Goal: Information Seeking & Learning: Find specific fact

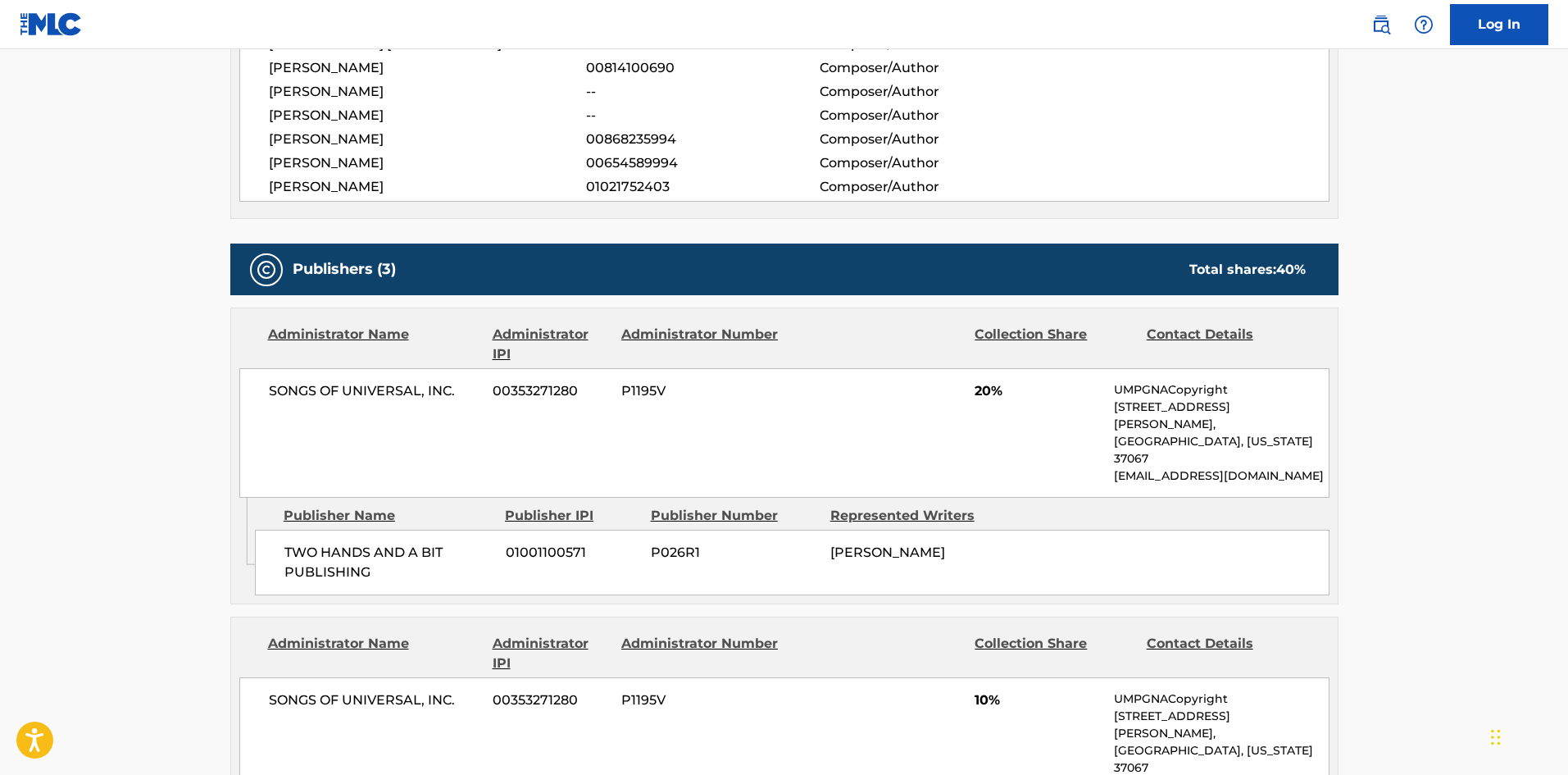
scroll to position [656, 0]
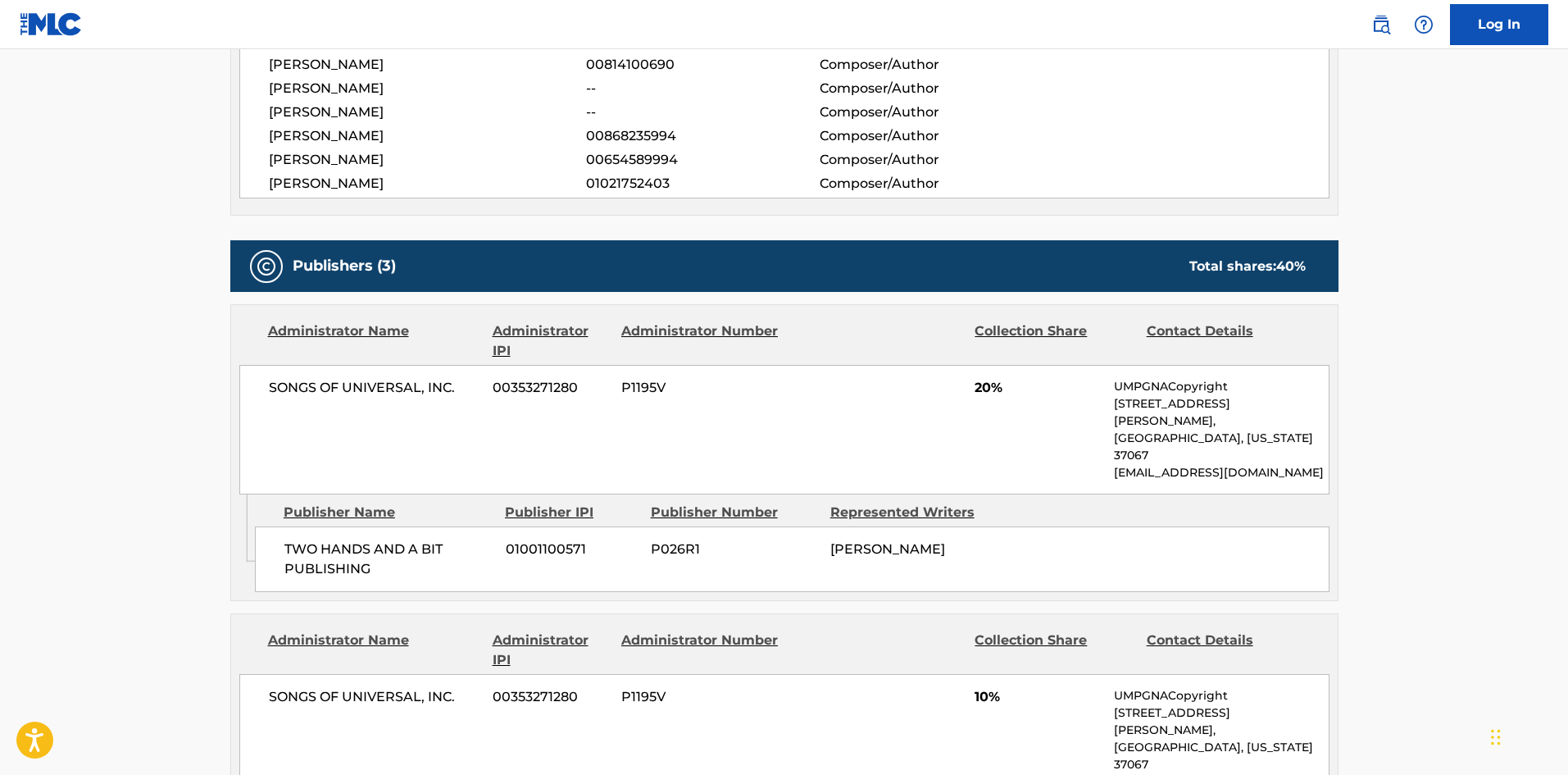
click at [832, 541] on span "[PERSON_NAME]" at bounding box center [888, 548] width 115 height 15
click at [1211, 281] on div "Publishers (3) Total shares: 40 %" at bounding box center [784, 266] width 1108 height 51
click at [1209, 253] on div "Publishers (3) Total shares: 40 %" at bounding box center [784, 266] width 1108 height 51
click at [1209, 259] on div "Total shares: 40 %" at bounding box center [1248, 266] width 116 height 20
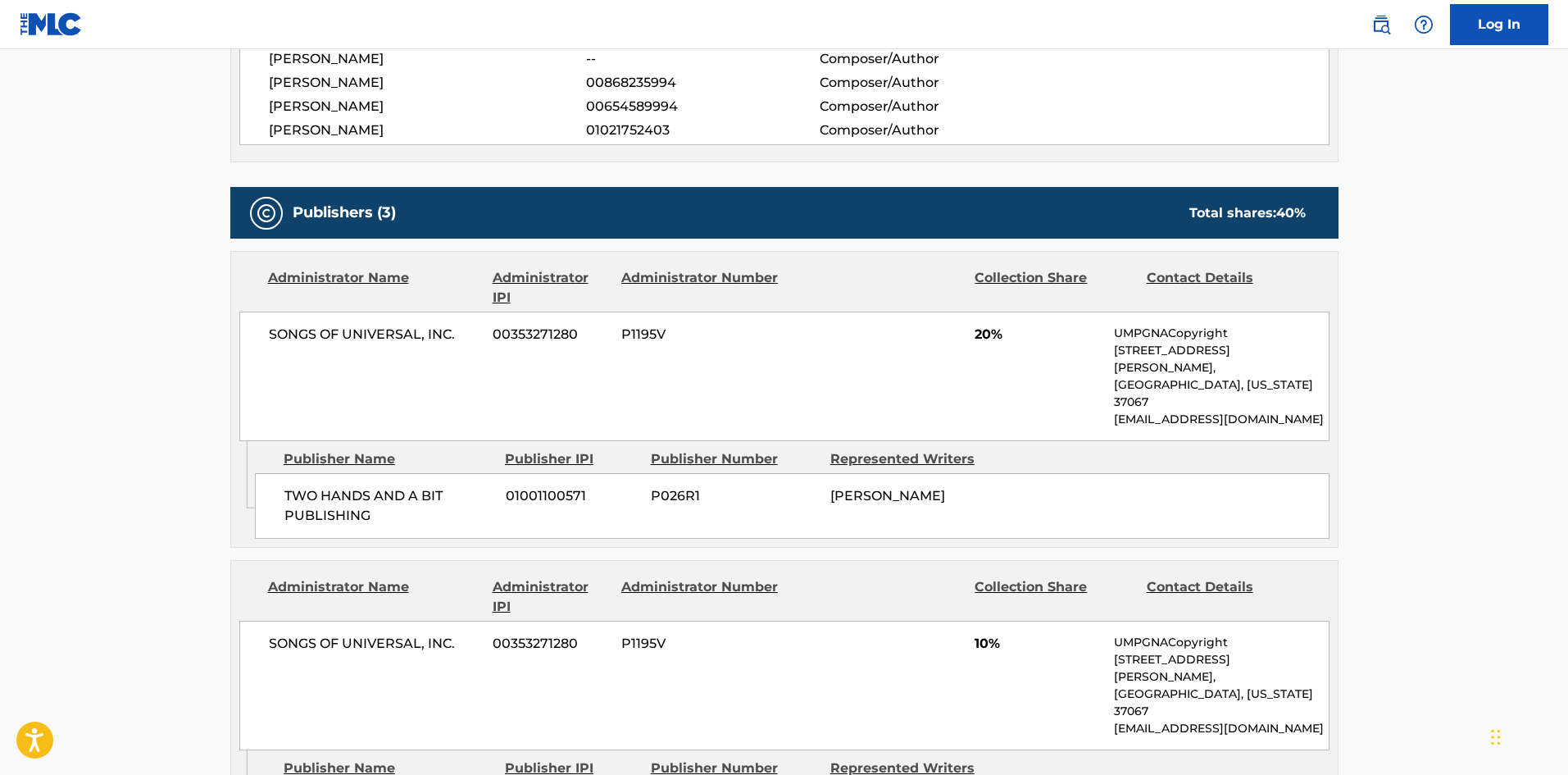
scroll to position [738, 0]
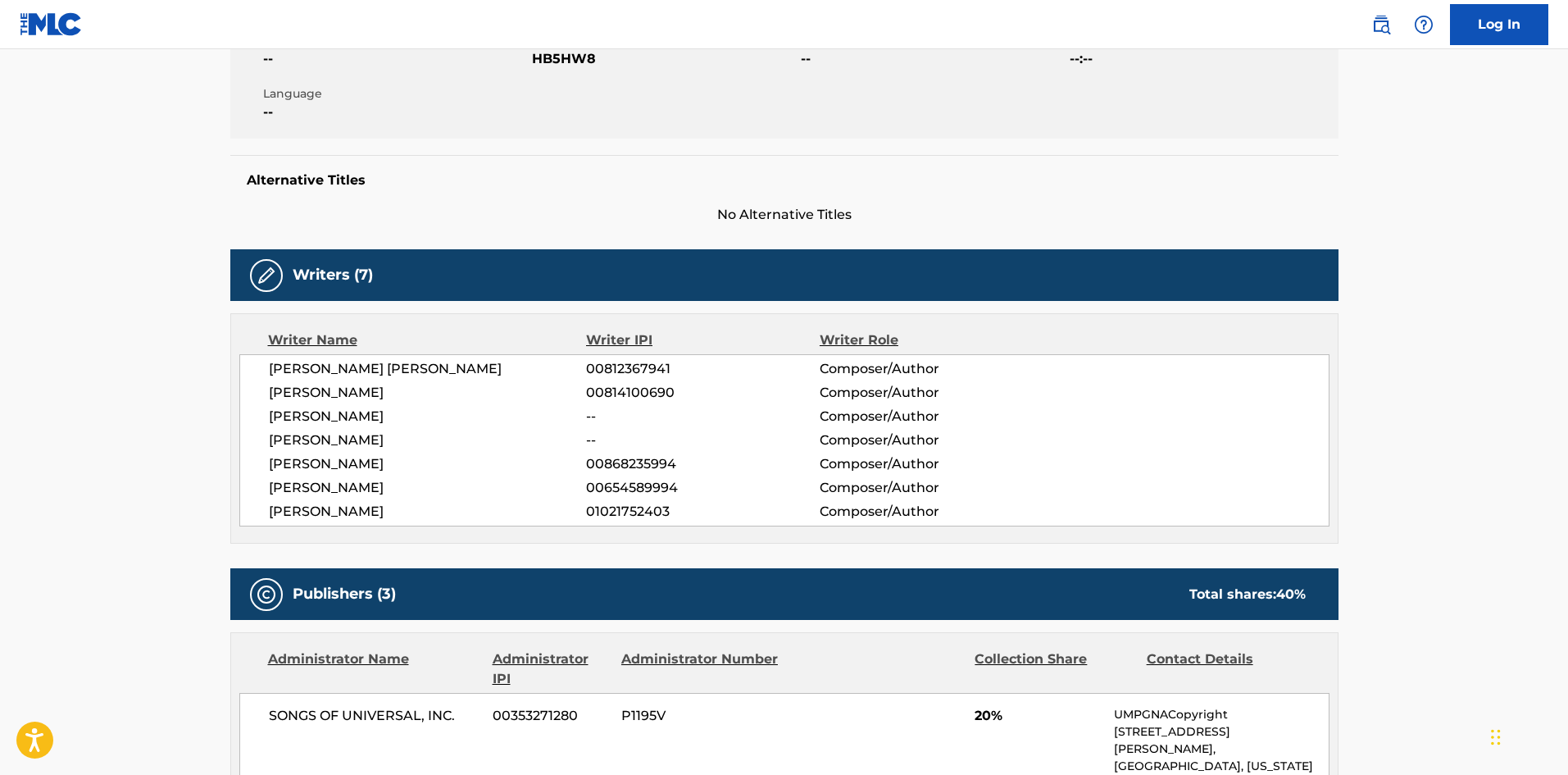
scroll to position [656, 0]
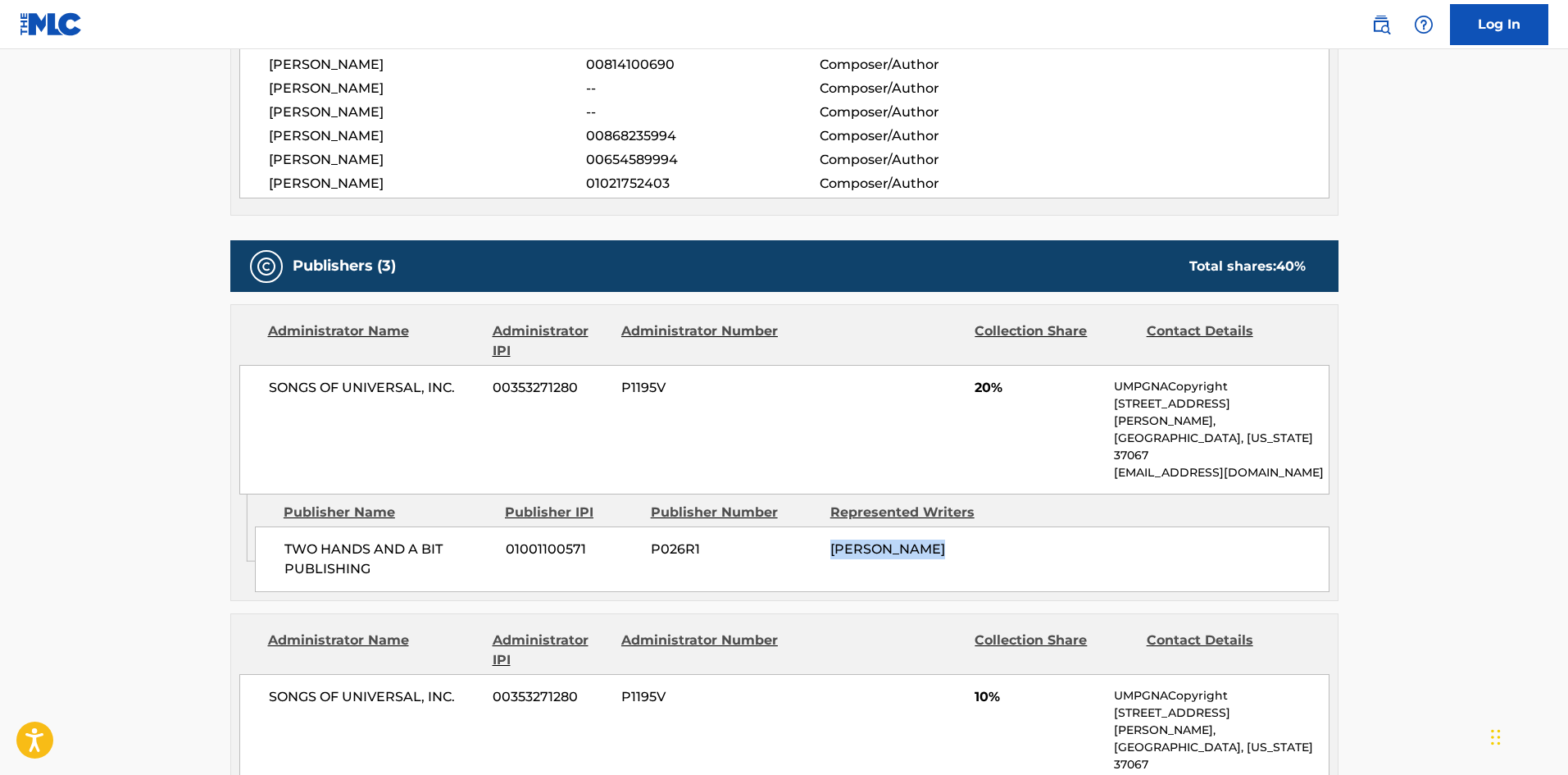
drag, startPoint x: 833, startPoint y: 521, endPoint x: 949, endPoint y: 529, distance: 116.3
click at [949, 529] on div "TWO HANDS AND A BIT PUBLISHING 01001100571 P026R1 [PERSON_NAME]" at bounding box center [792, 559] width 1075 height 66
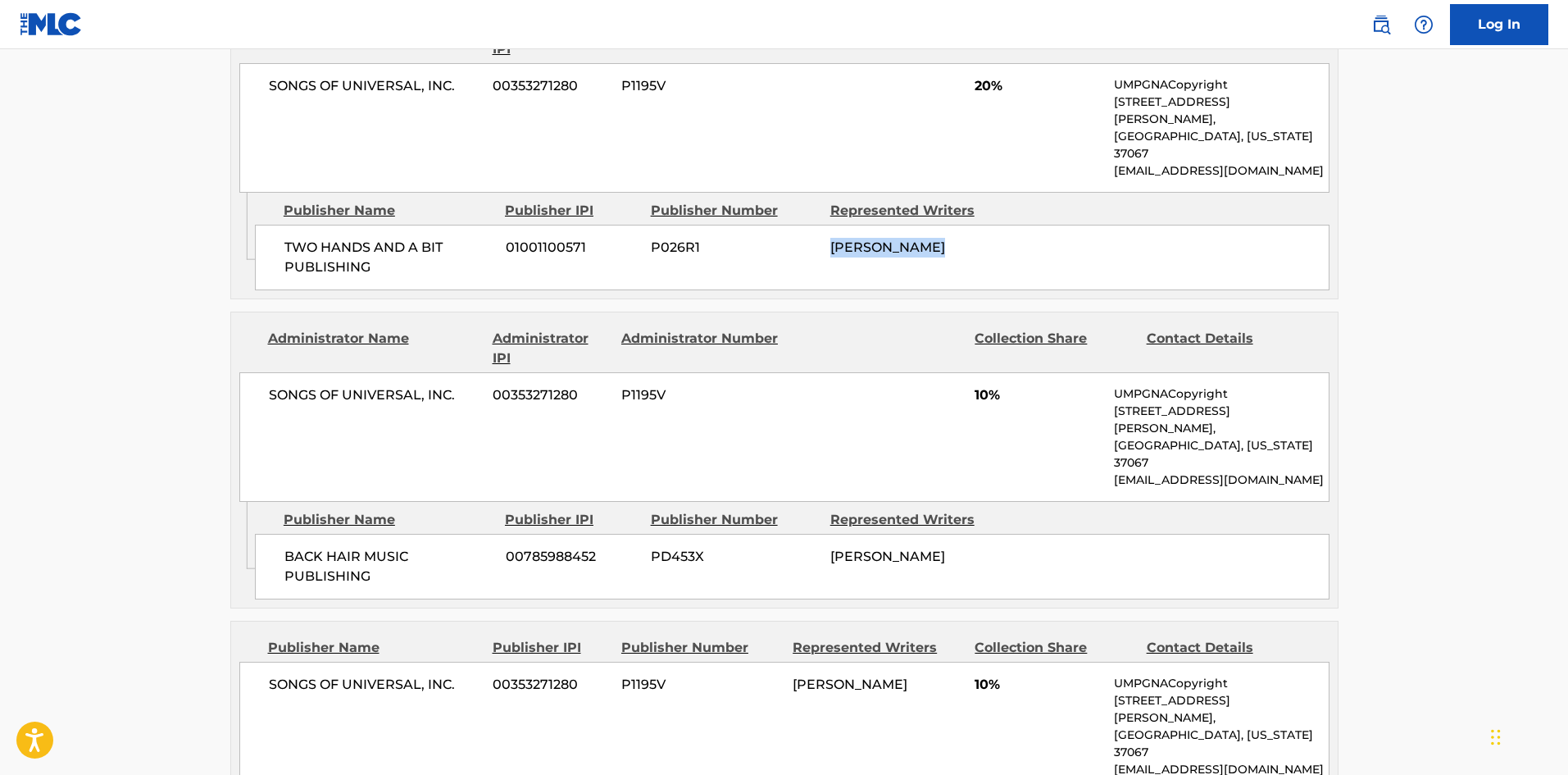
scroll to position [984, 0]
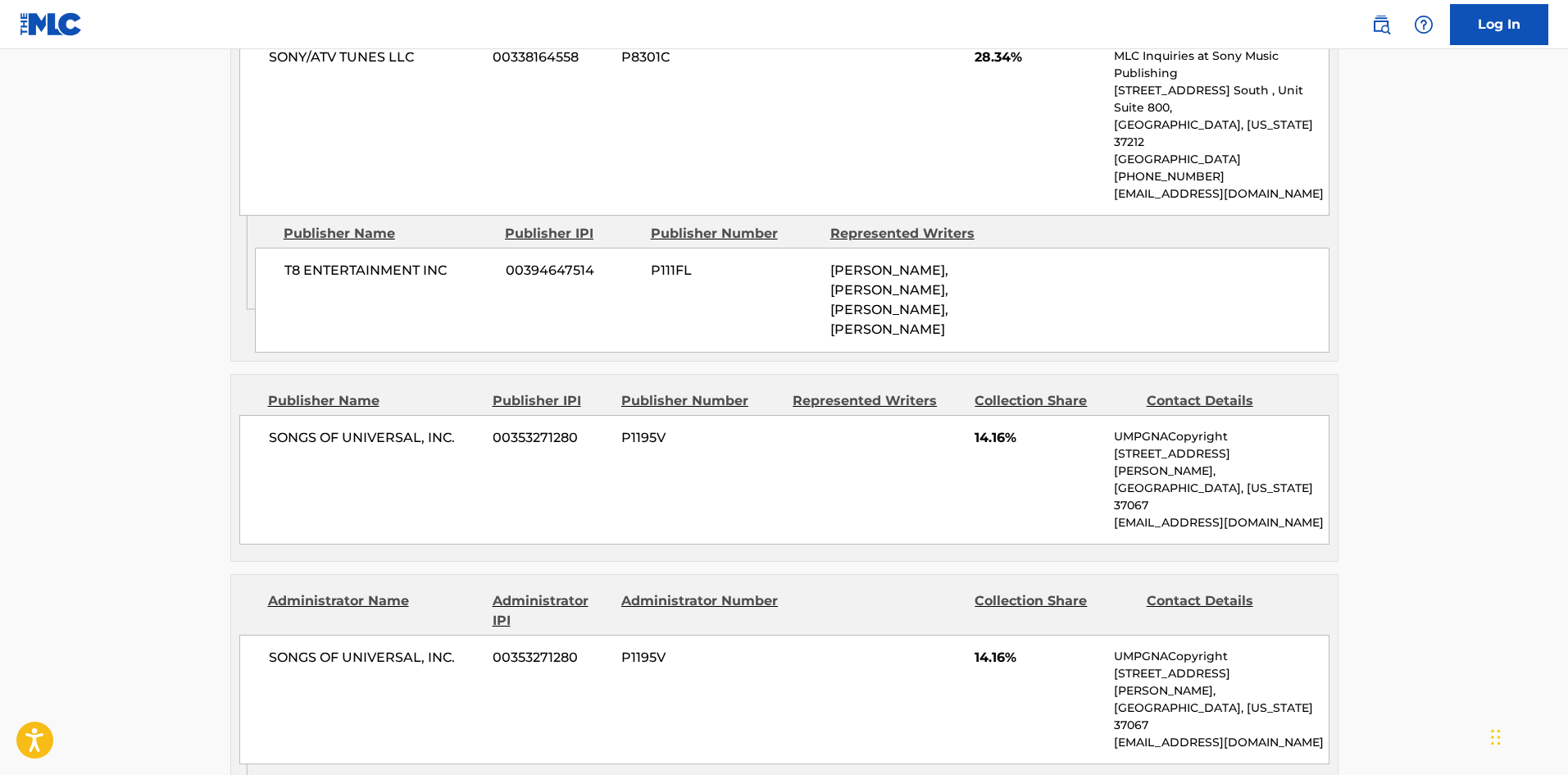
scroll to position [902, 0]
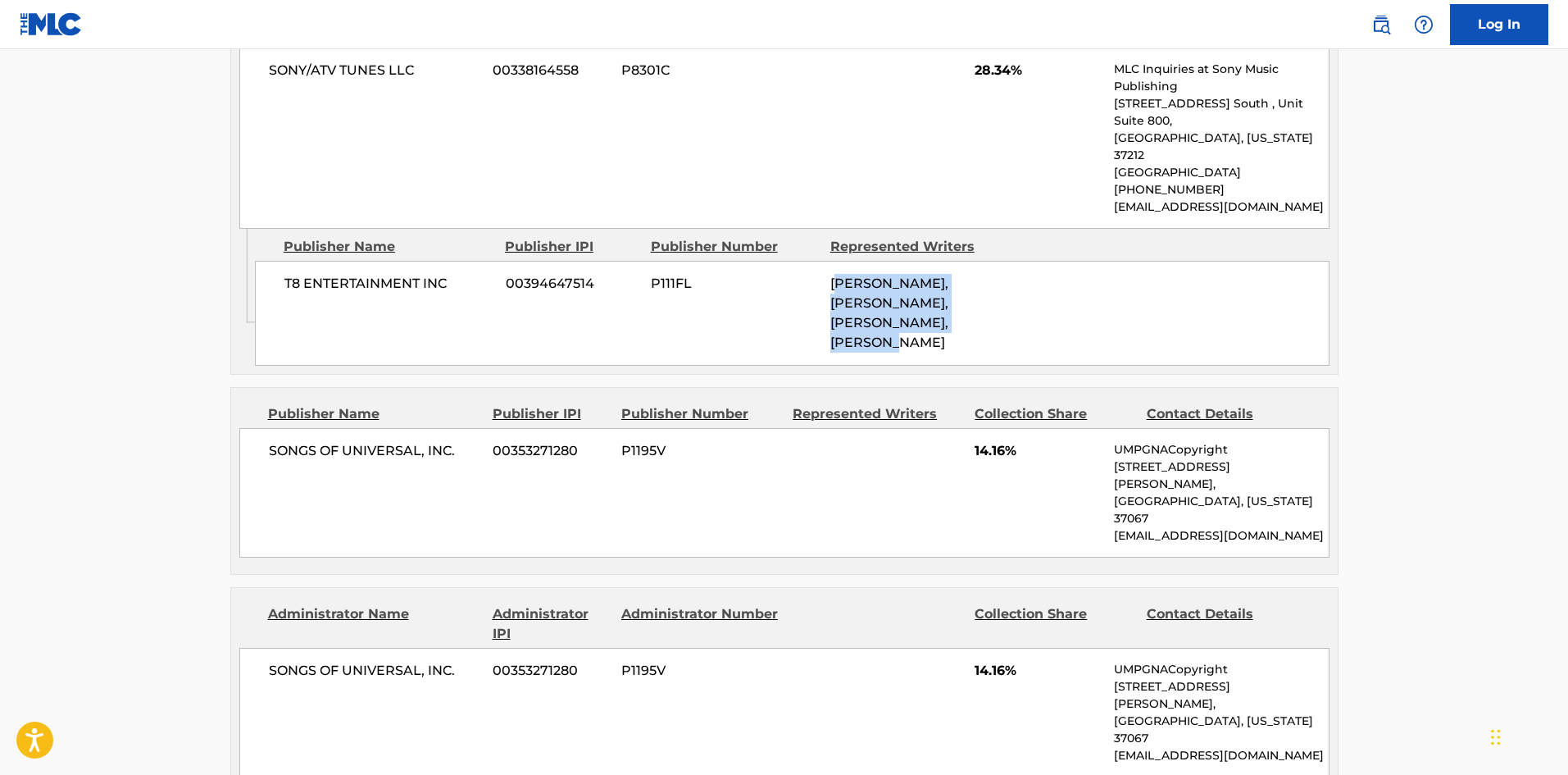
drag, startPoint x: 839, startPoint y: 251, endPoint x: 930, endPoint y: 290, distance: 99.0
click at [930, 290] on span "CHARLIE PUTH, BLAKE SLATKIN, TATE MCRAE, VICTORIA ZARO" at bounding box center [889, 312] width 118 height 75
click at [881, 277] on div "CHARLIE PUTH, BLAKE SLATKIN, TATE MCRAE, VICTORIA ZARO" at bounding box center [915, 312] width 167 height 78
drag, startPoint x: 866, startPoint y: 273, endPoint x: 938, endPoint y: 260, distance: 73.2
click at [938, 274] on div "CHARLIE PUTH, BLAKE SLATKIN, TATE MCRAE, VICTORIA ZARO" at bounding box center [915, 312] width 167 height 78
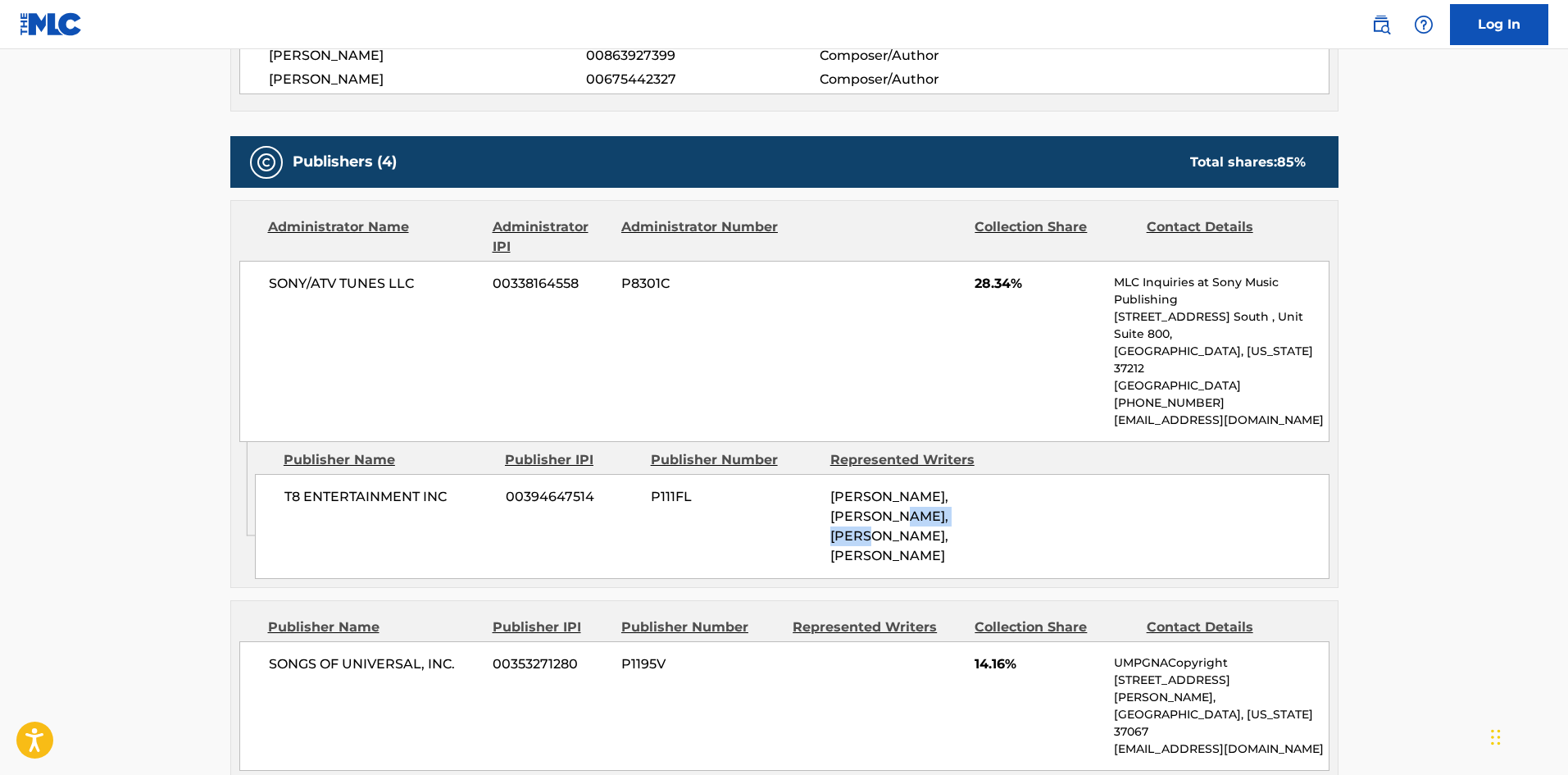
scroll to position [656, 0]
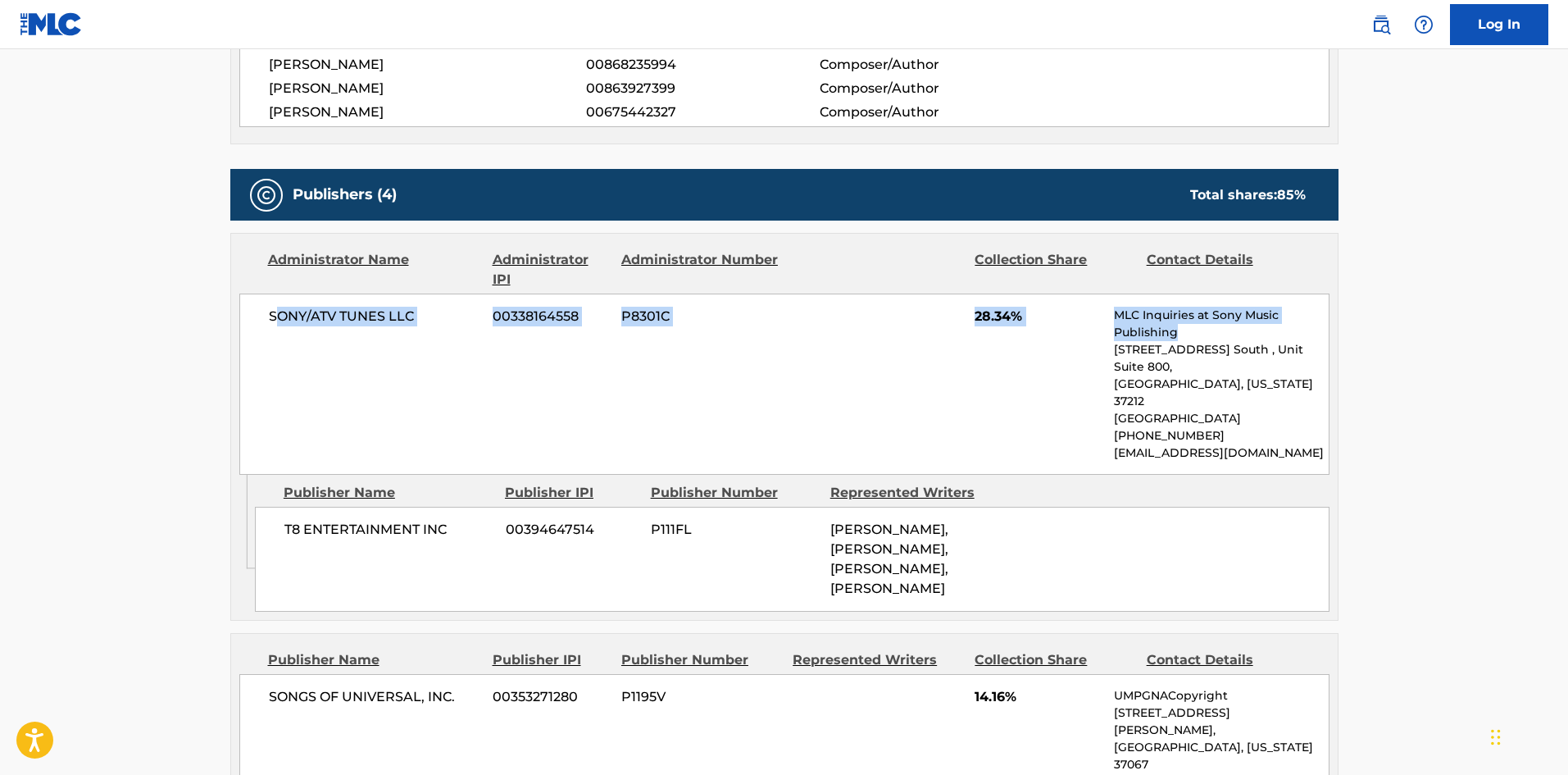
drag, startPoint x: 279, startPoint y: 326, endPoint x: 1181, endPoint y: 330, distance: 902.0
click at [1181, 330] on div "SONY/ATV TUNES LLC 00338164558 P8301C 28.34% MLC Inquiries at Sony Music Publis…" at bounding box center [784, 383] width 1090 height 181
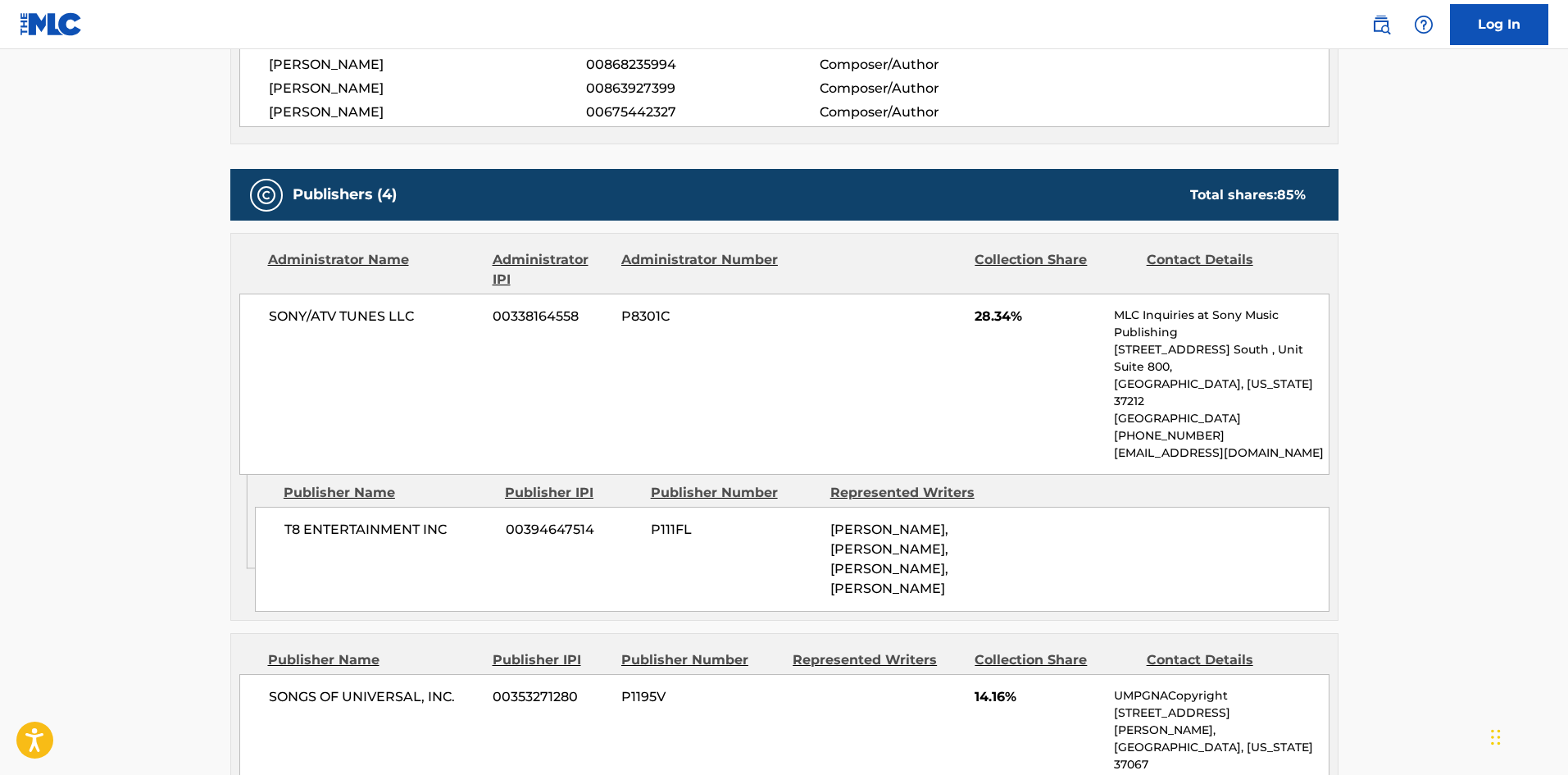
click at [1191, 410] on p "United States" at bounding box center [1221, 418] width 214 height 17
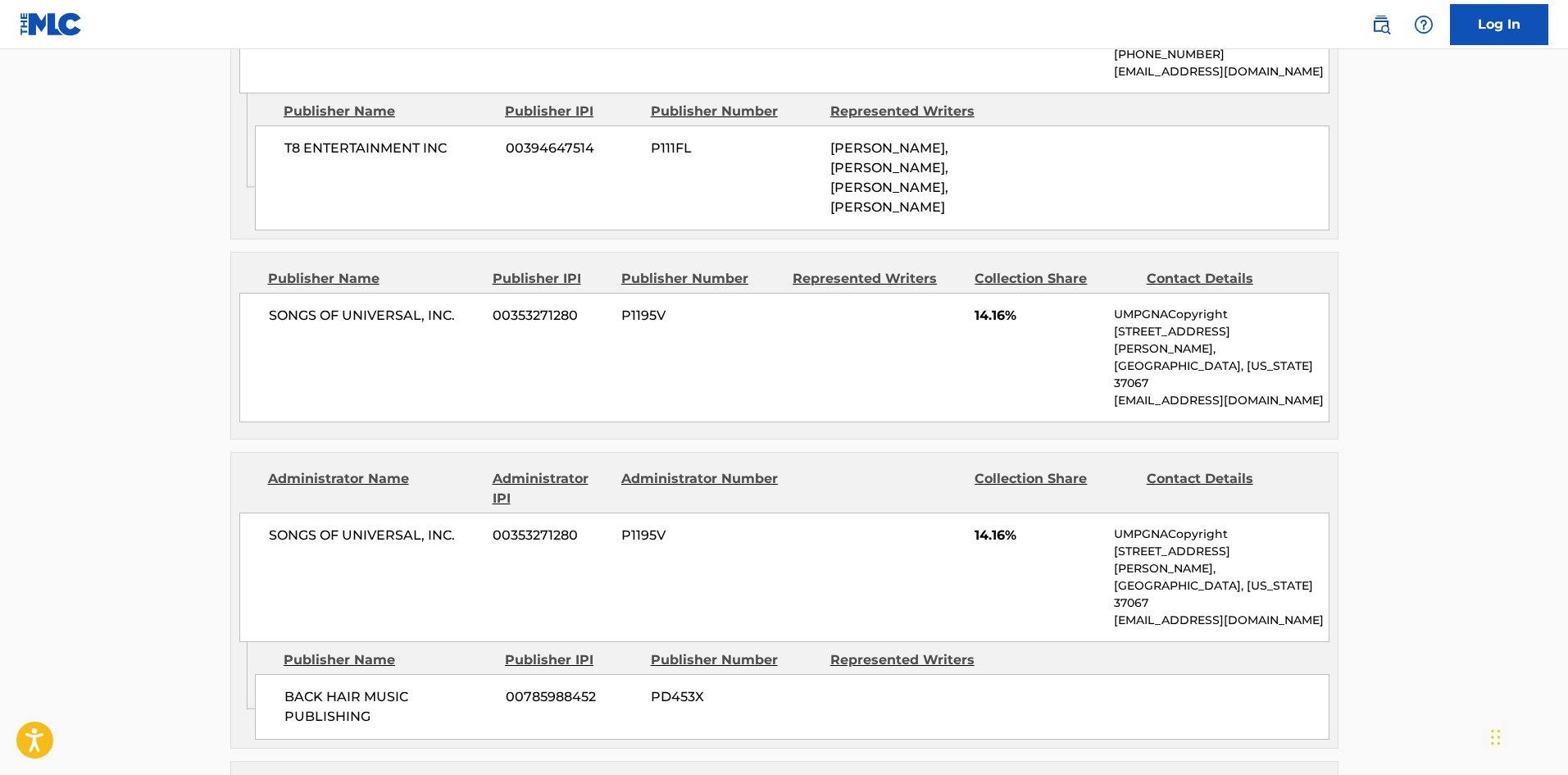
scroll to position [1066, 0]
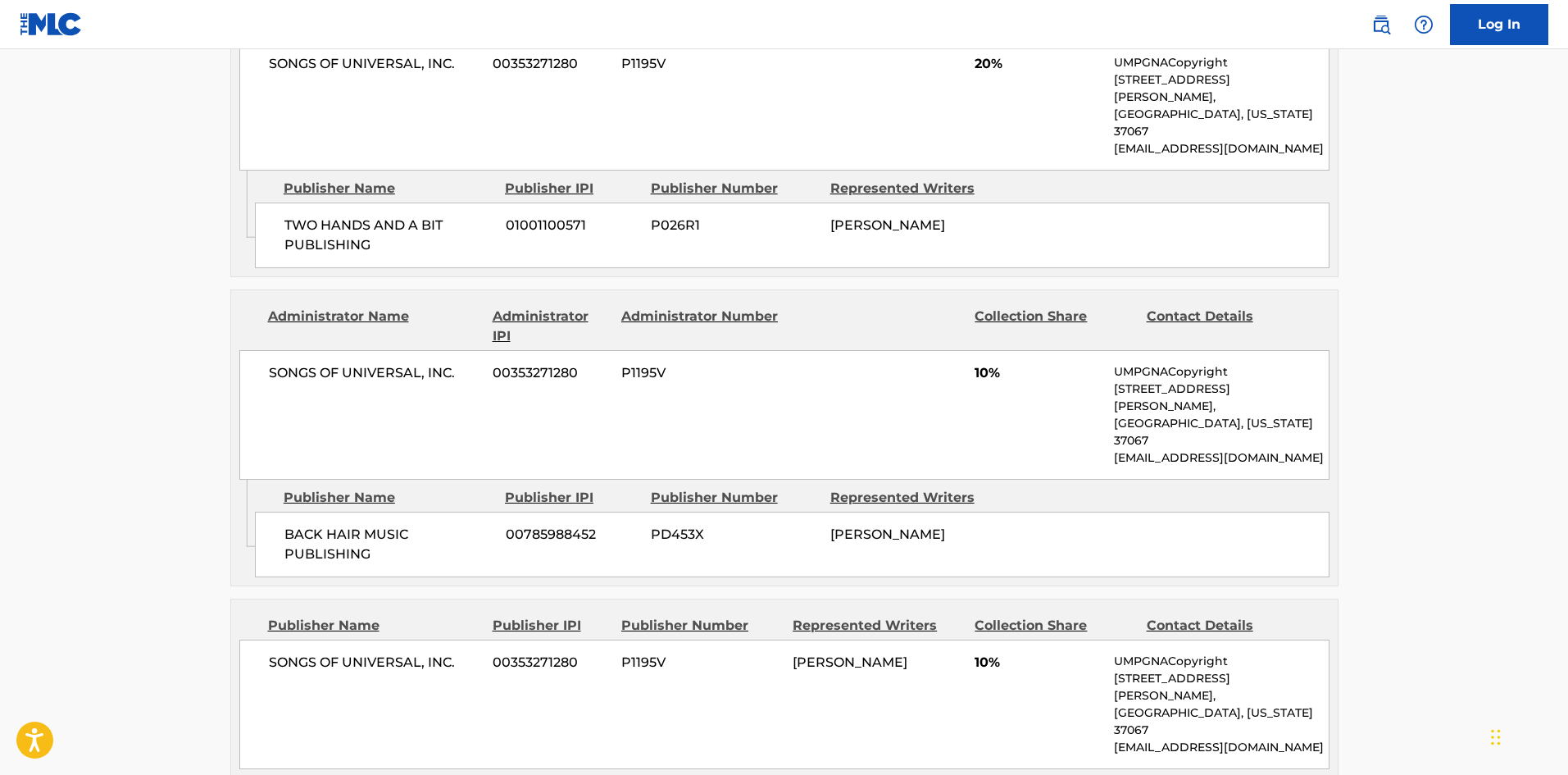
scroll to position [984, 0]
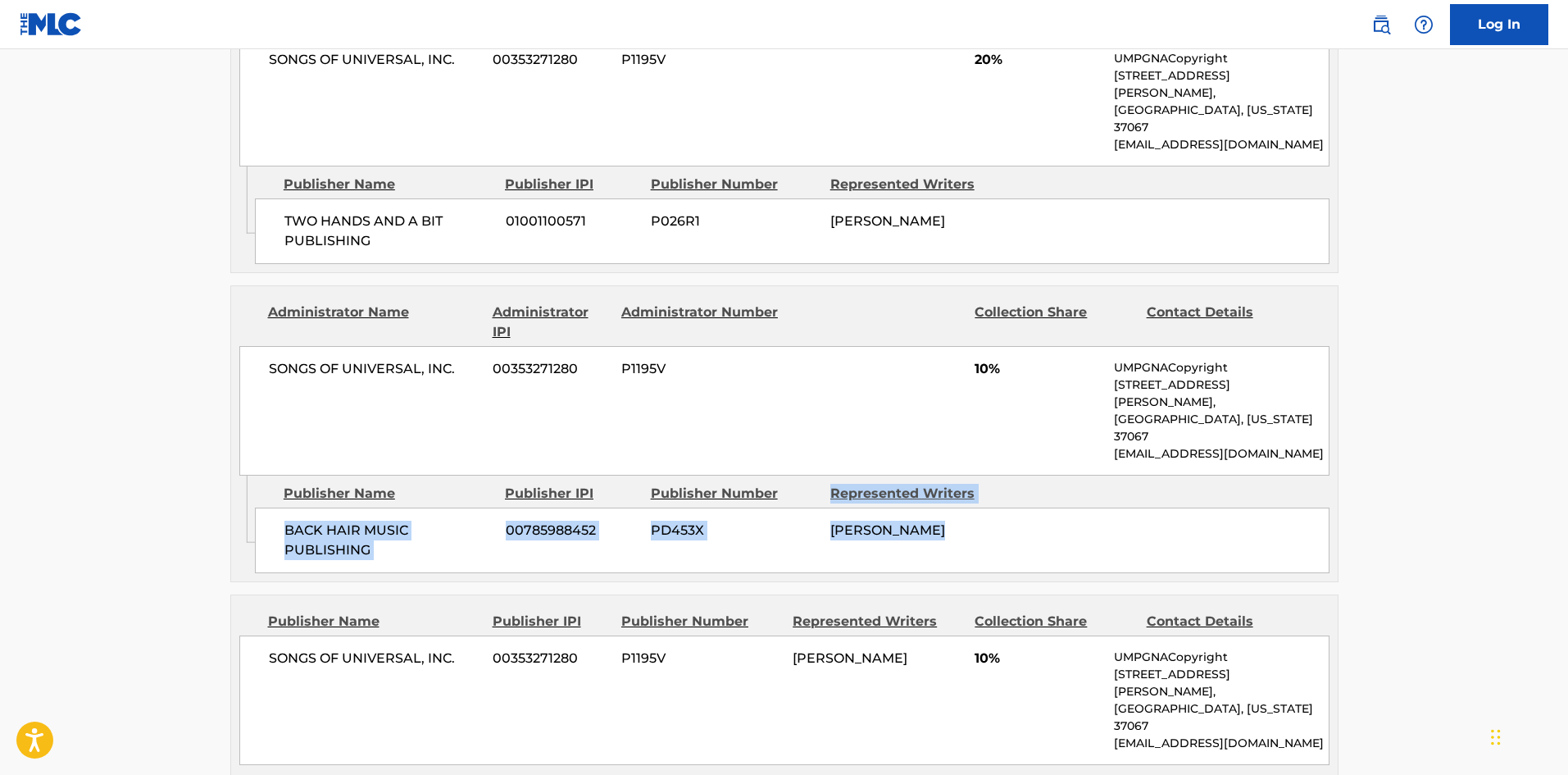
drag, startPoint x: 828, startPoint y: 416, endPoint x: 944, endPoint y: 461, distance: 124.4
click at [944, 475] on div "Publisher Name Publisher IPI Publisher Number Represented Writers BACK HAIR MUS…" at bounding box center [796, 524] width 1083 height 97
click at [949, 520] on div "[PERSON_NAME]" at bounding box center [915, 530] width 167 height 20
drag, startPoint x: 949, startPoint y: 463, endPoint x: 932, endPoint y: 468, distance: 17.7
click at [948, 520] on div "[PERSON_NAME]" at bounding box center [915, 530] width 167 height 20
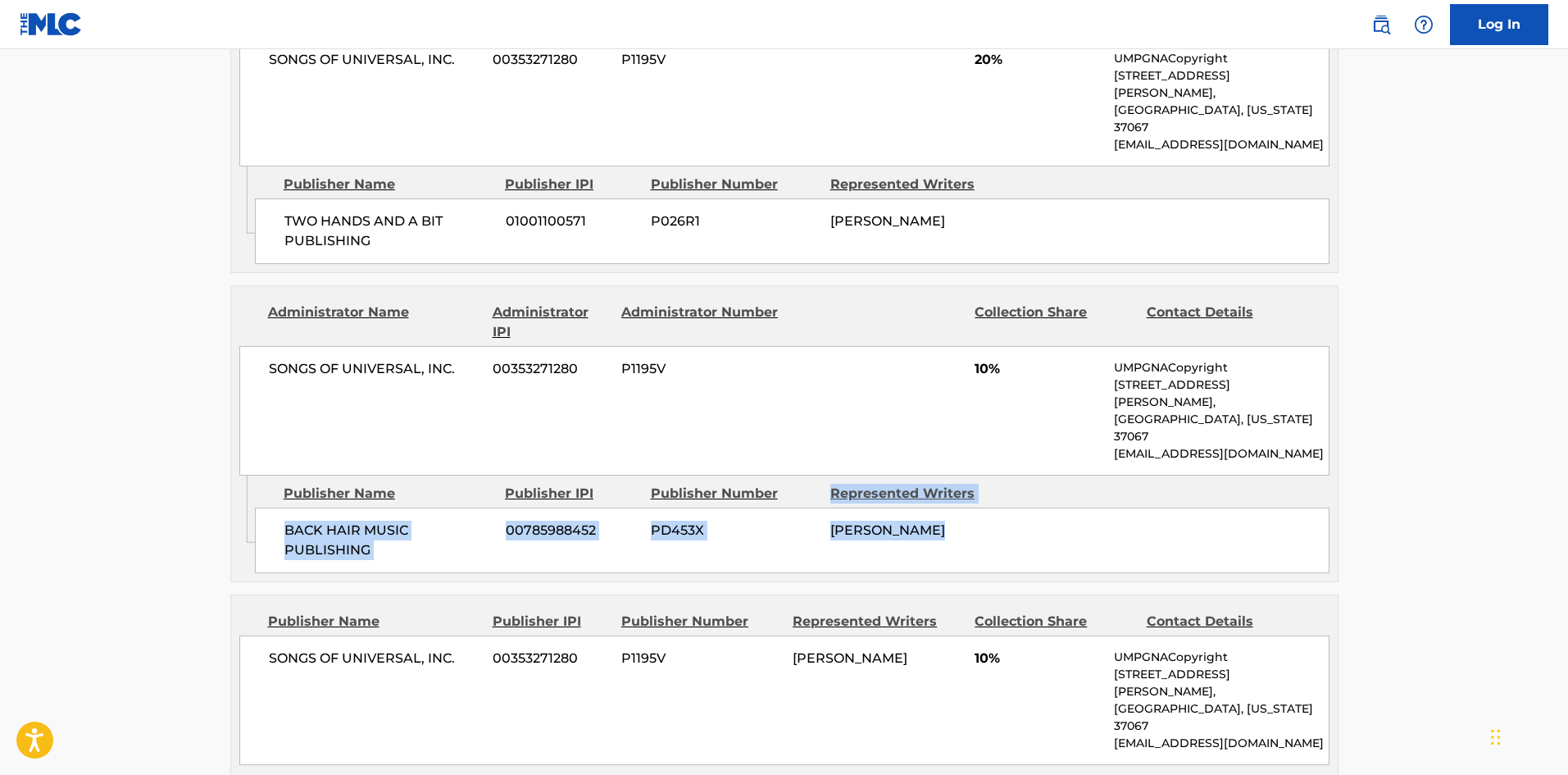
click at [931, 522] on span "[PERSON_NAME]" at bounding box center [888, 529] width 115 height 15
